Goal: Task Accomplishment & Management: Use online tool/utility

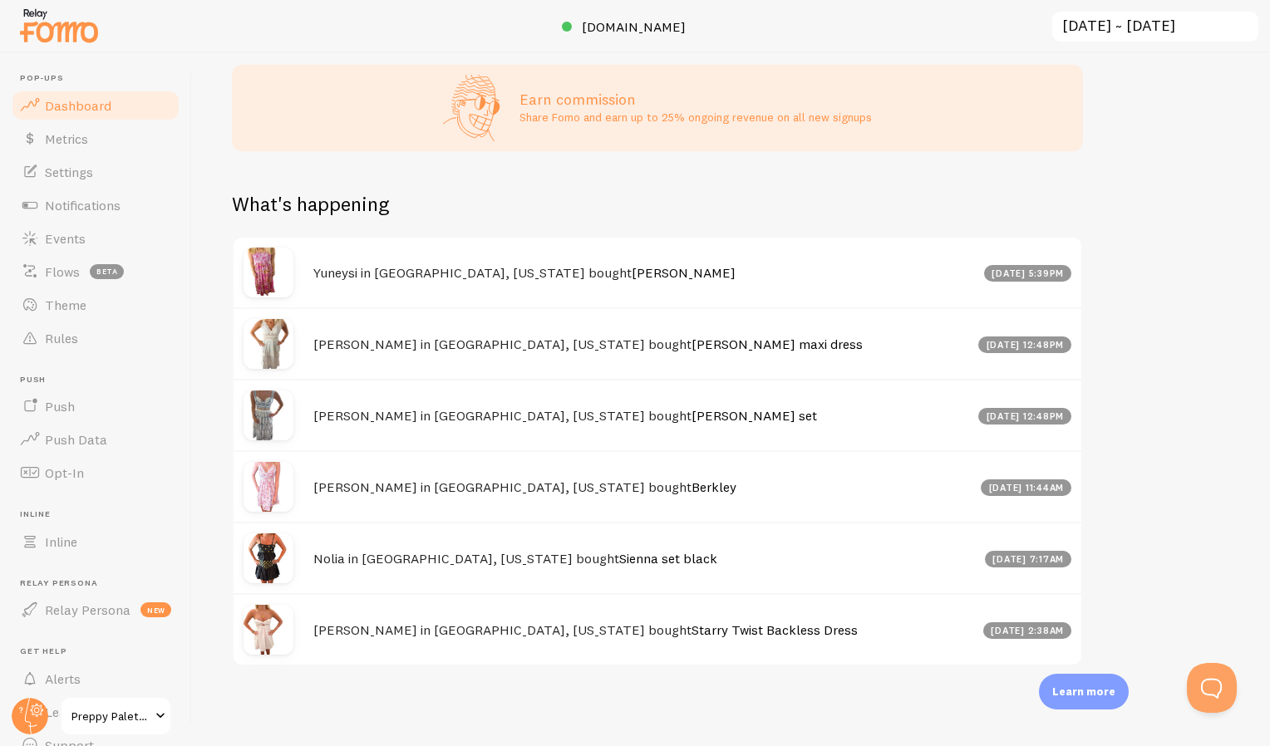
click at [120, 109] on link "Dashboard" at bounding box center [95, 105] width 171 height 33
click at [96, 103] on span "Dashboard" at bounding box center [78, 105] width 66 height 17
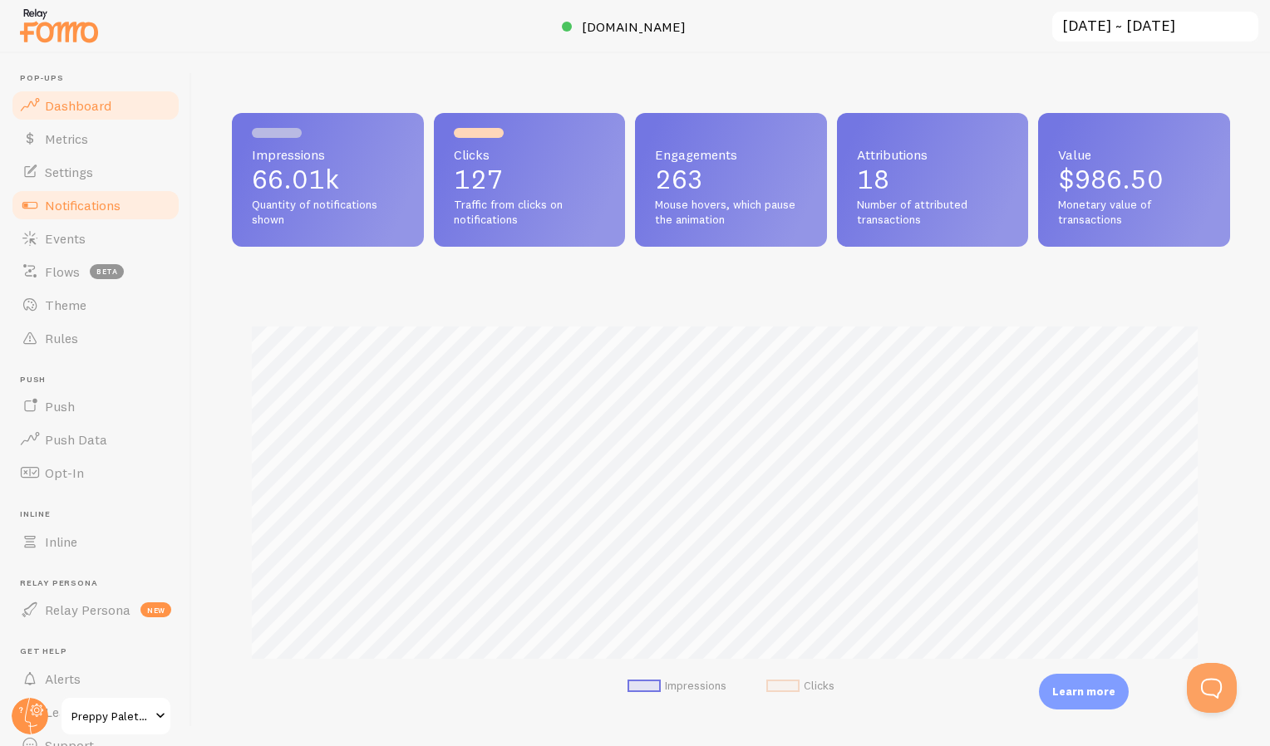
click at [102, 209] on span "Notifications" at bounding box center [83, 205] width 76 height 17
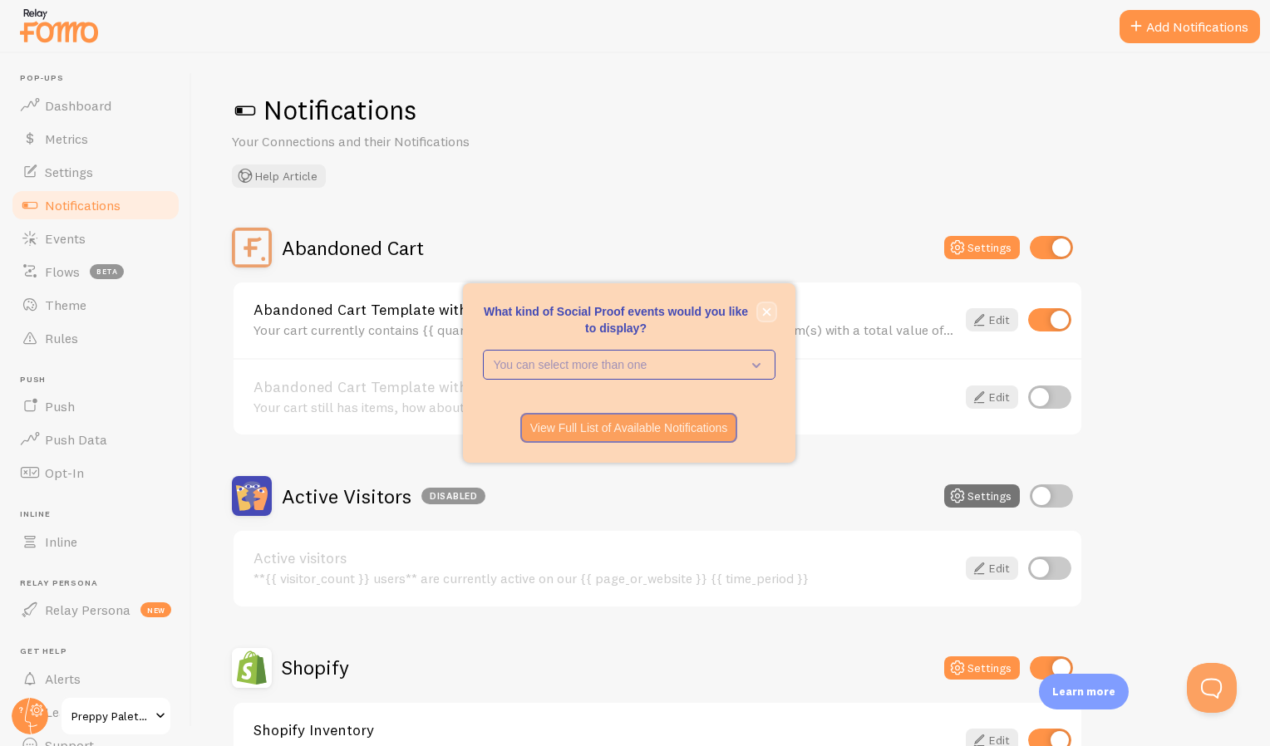
click at [759, 306] on button "close," at bounding box center [766, 311] width 17 height 17
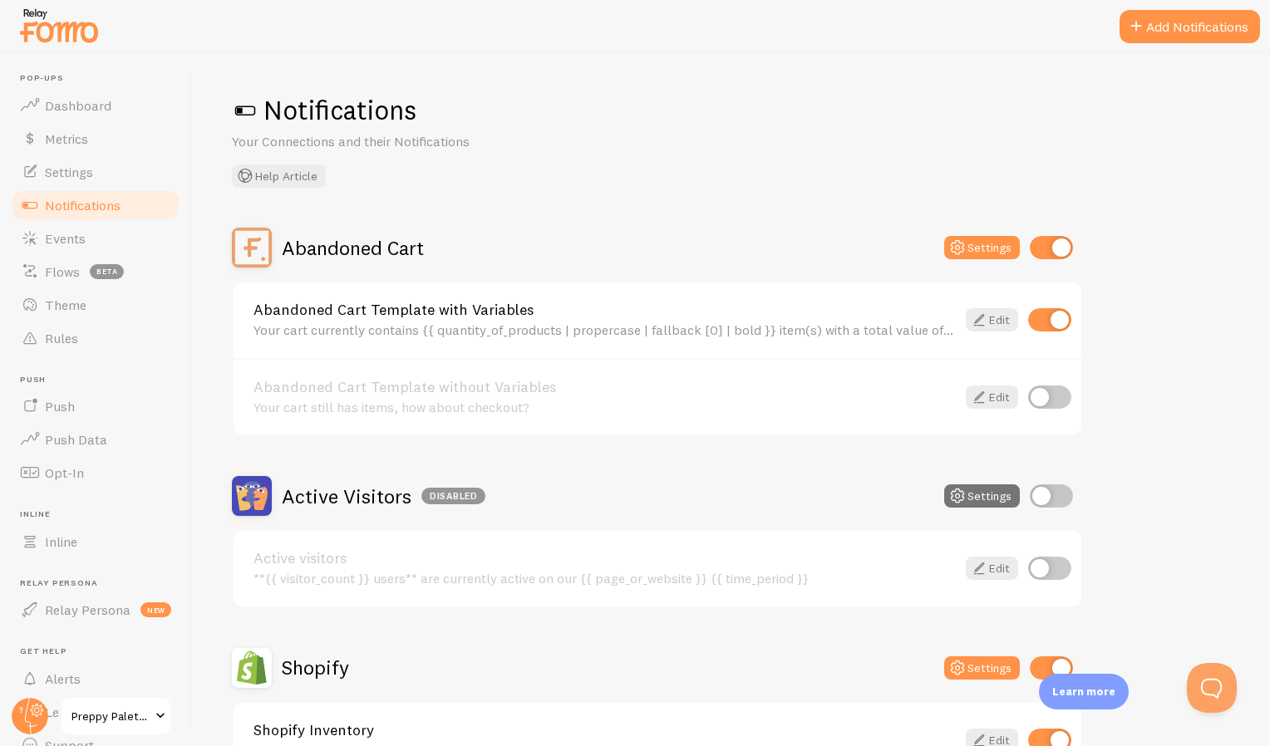
click at [477, 509] on div "Active Visitors Disabled" at bounding box center [358, 496] width 253 height 40
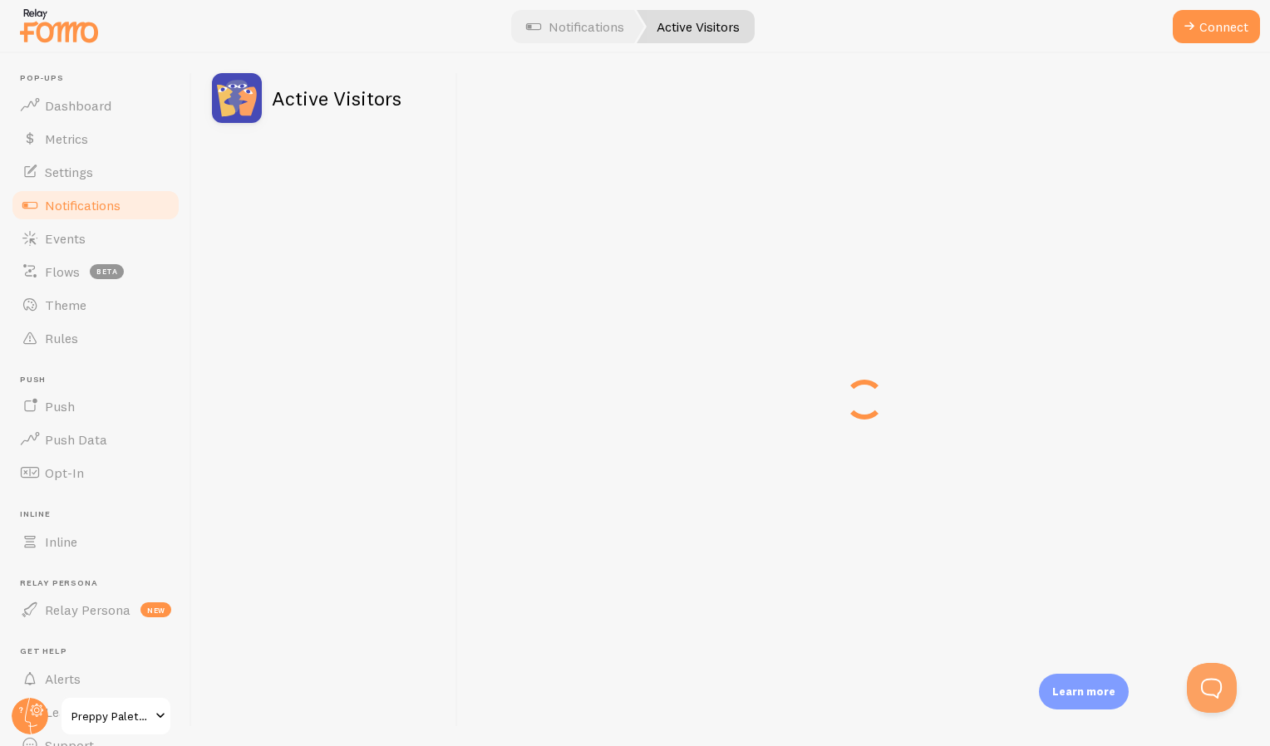
click at [477, 509] on div at bounding box center [864, 399] width 812 height 693
